Goal: Register for event/course

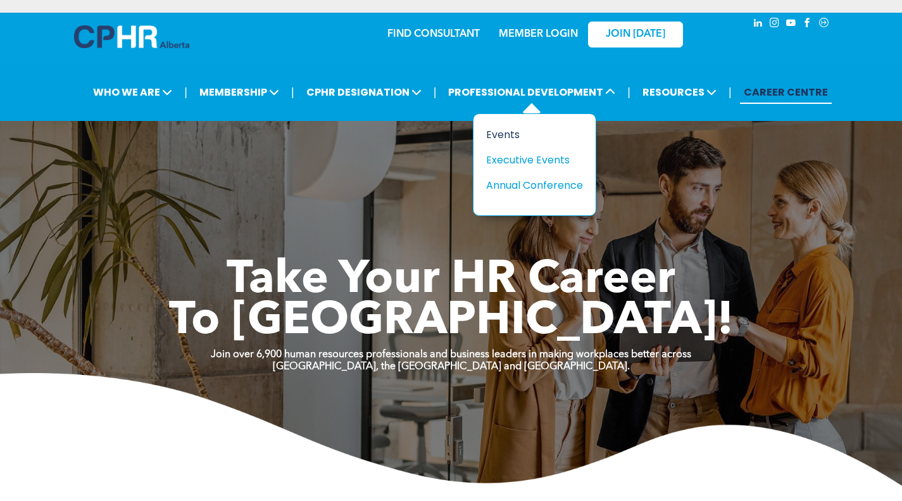
click at [504, 135] on div "Events" at bounding box center [529, 135] width 87 height 16
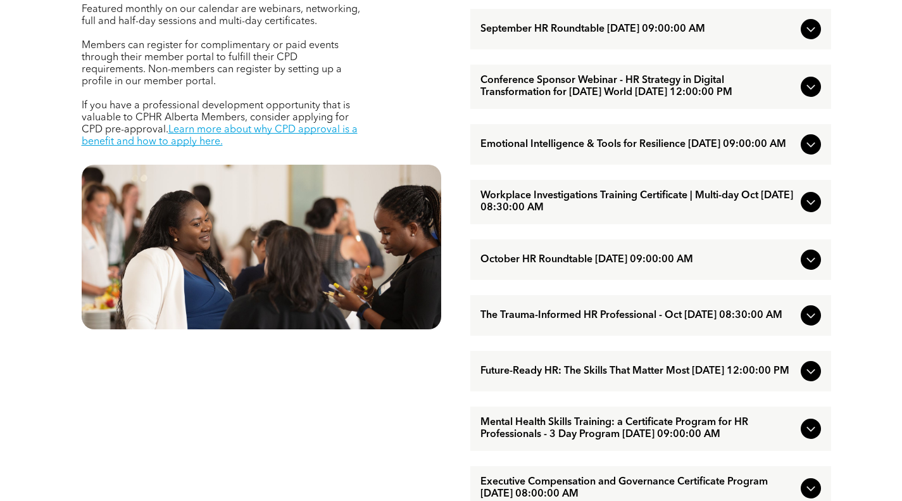
scroll to position [570, 0]
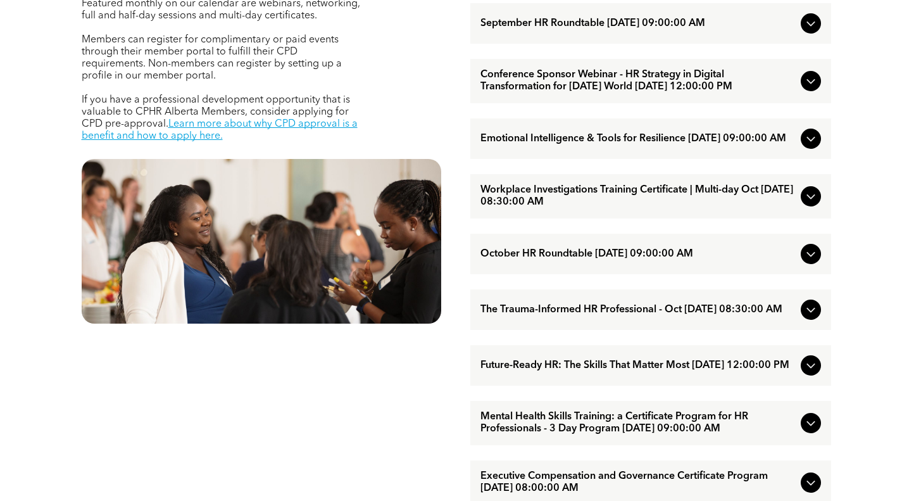
click at [550, 372] on span "Future-Ready HR: The Skills That Matter Most [DATE] 12:00:00 PM" at bounding box center [638, 366] width 315 height 12
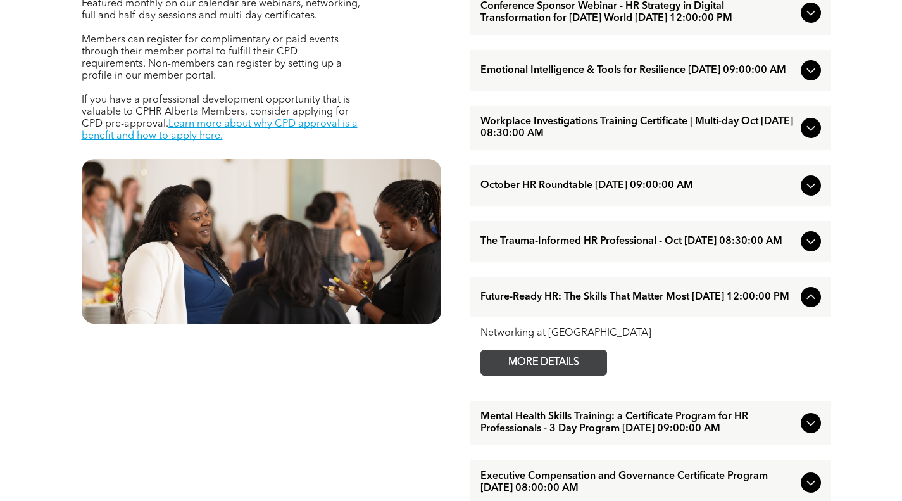
click at [546, 375] on span "MORE DETAILS" at bounding box center [544, 362] width 100 height 25
